Goal: Information Seeking & Learning: Compare options

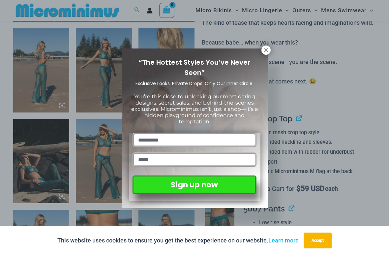
scroll to position [297, 0]
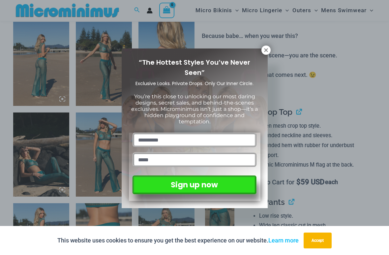
click at [264, 48] on icon at bounding box center [266, 50] width 4 height 4
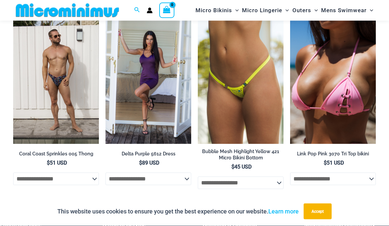
scroll to position [1907, 0]
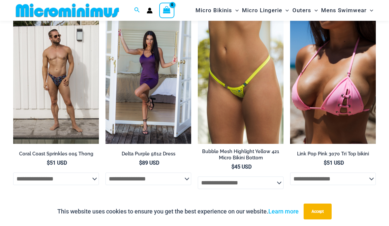
click at [198, 15] on img at bounding box center [198, 15] width 0 height 0
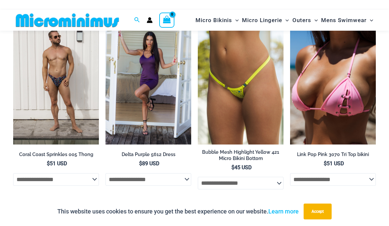
click at [290, 16] on img at bounding box center [290, 16] width 0 height 0
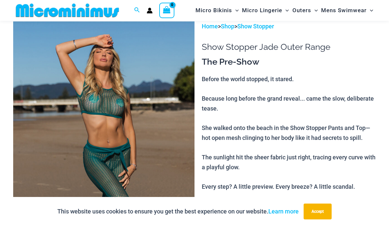
scroll to position [0, 0]
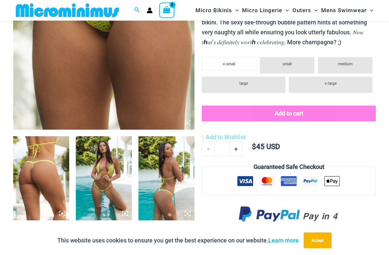
scroll to position [183, 0]
click at [33, 146] on img at bounding box center [41, 178] width 56 height 84
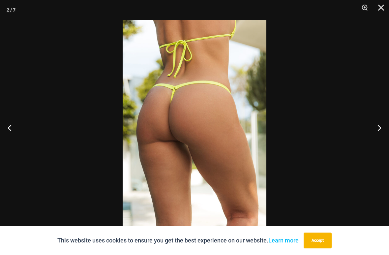
click at [380, 128] on button "Next" at bounding box center [376, 127] width 25 height 33
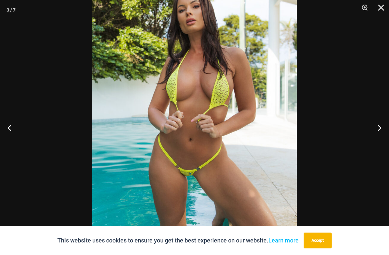
click at [379, 129] on button "Next" at bounding box center [376, 127] width 25 height 33
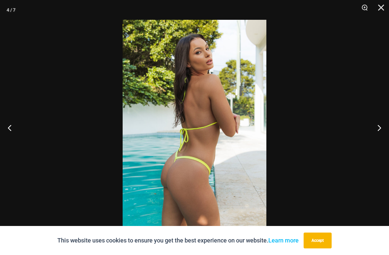
click at [381, 128] on button "Next" at bounding box center [376, 127] width 25 height 33
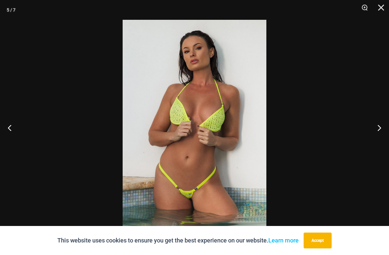
click at [378, 125] on button "Next" at bounding box center [376, 127] width 25 height 33
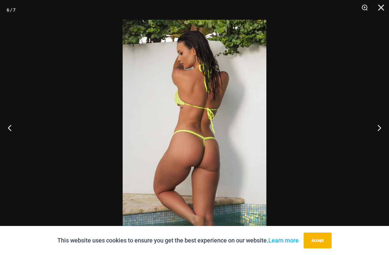
click at [380, 125] on button "Next" at bounding box center [376, 127] width 25 height 33
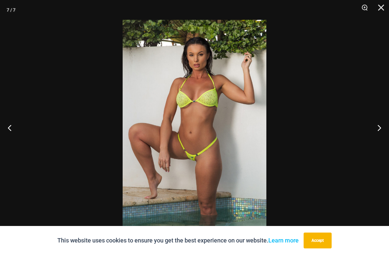
click at [380, 125] on button "Next" at bounding box center [376, 127] width 25 height 33
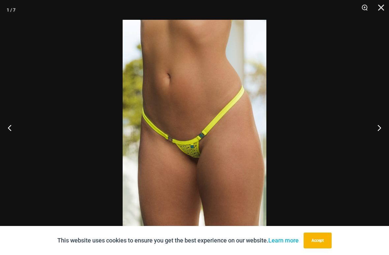
click at [381, 124] on button "Next" at bounding box center [376, 127] width 25 height 33
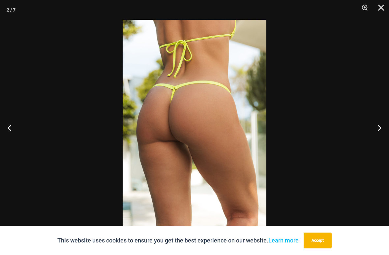
click at [378, 5] on button "Close" at bounding box center [379, 10] width 16 height 20
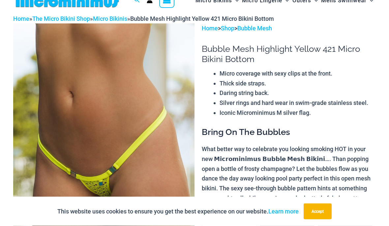
scroll to position [0, 0]
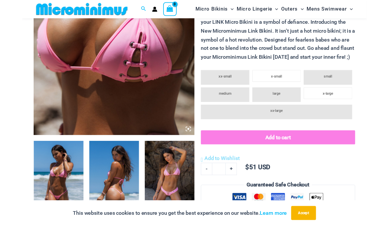
scroll to position [160, 0]
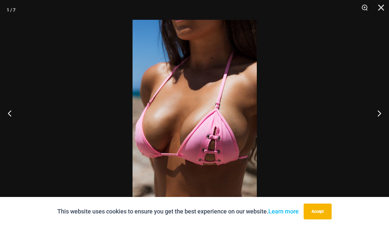
click at [325, 210] on button "Accept" at bounding box center [318, 211] width 28 height 16
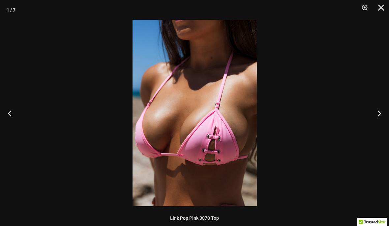
click at [379, 108] on button "Next" at bounding box center [376, 113] width 25 height 33
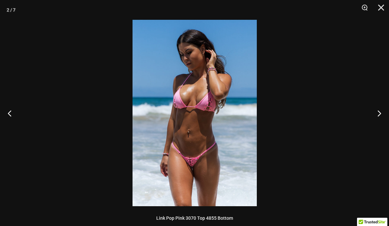
click at [379, 106] on button "Next" at bounding box center [376, 113] width 25 height 33
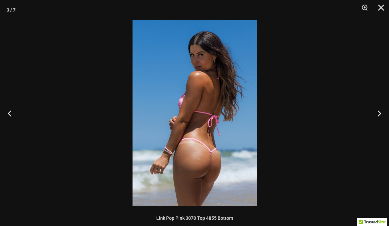
click at [379, 113] on button "Next" at bounding box center [376, 113] width 25 height 33
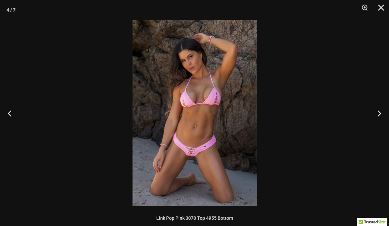
click at [379, 112] on button "Next" at bounding box center [376, 113] width 25 height 33
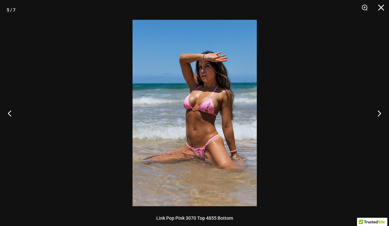
click at [378, 113] on button "Next" at bounding box center [376, 113] width 25 height 33
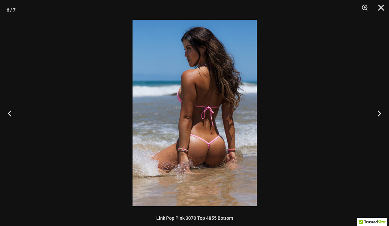
click at [377, 114] on button "Next" at bounding box center [376, 113] width 25 height 33
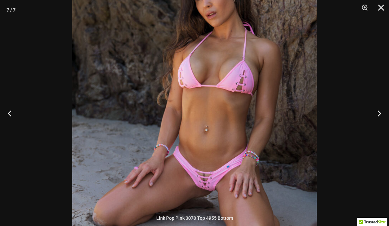
click at [381, 109] on button "Next" at bounding box center [376, 113] width 25 height 33
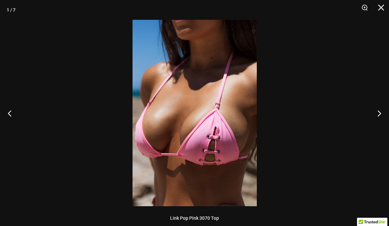
click at [386, 112] on button "Next" at bounding box center [376, 113] width 25 height 33
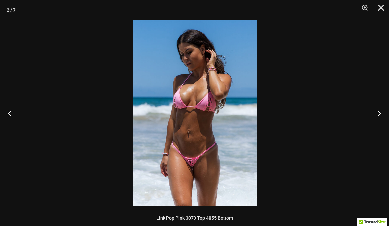
click at [380, 6] on button "Close" at bounding box center [379, 10] width 16 height 20
